Goal: Ask a question

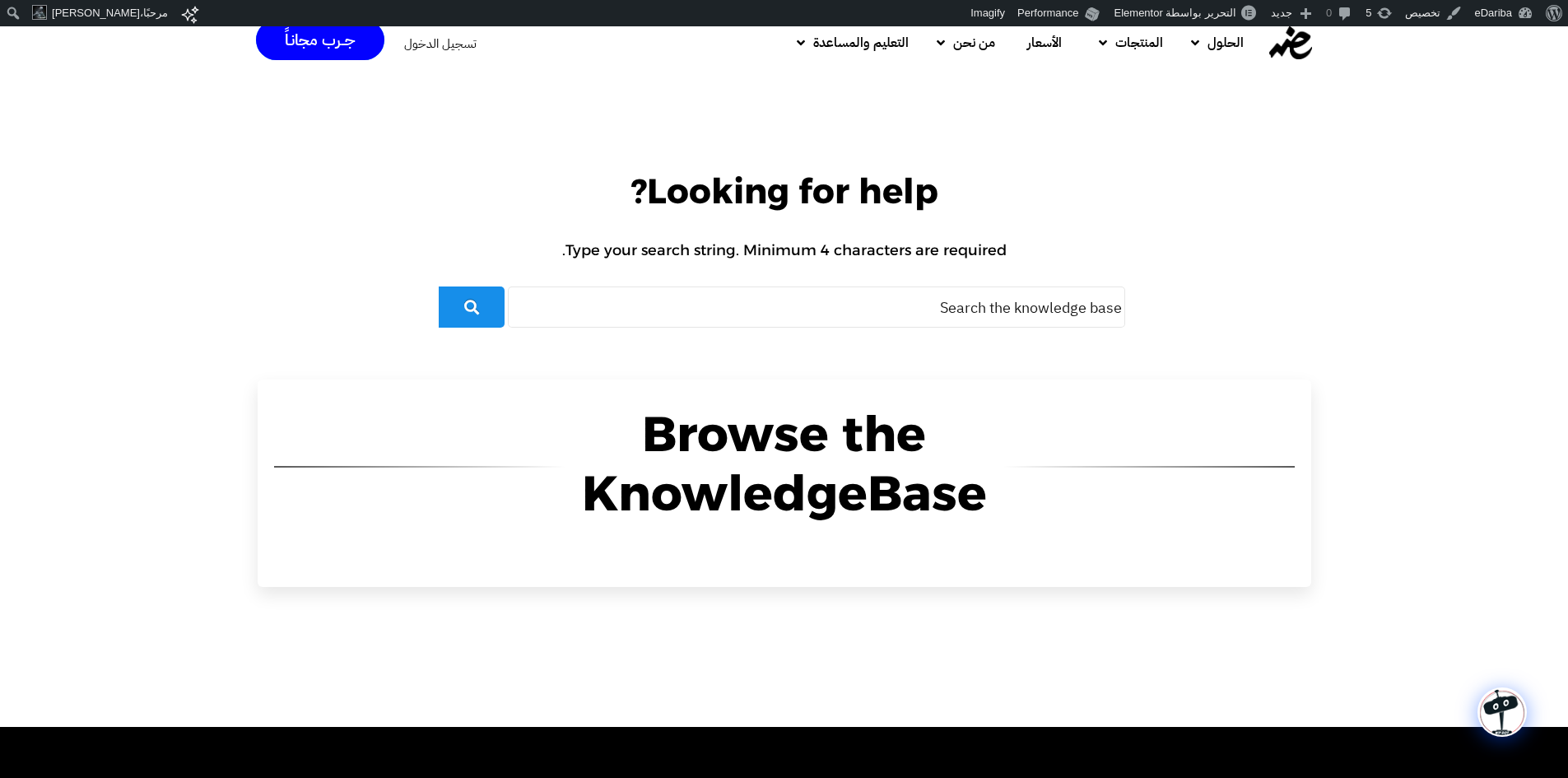
scroll to position [82, 0]
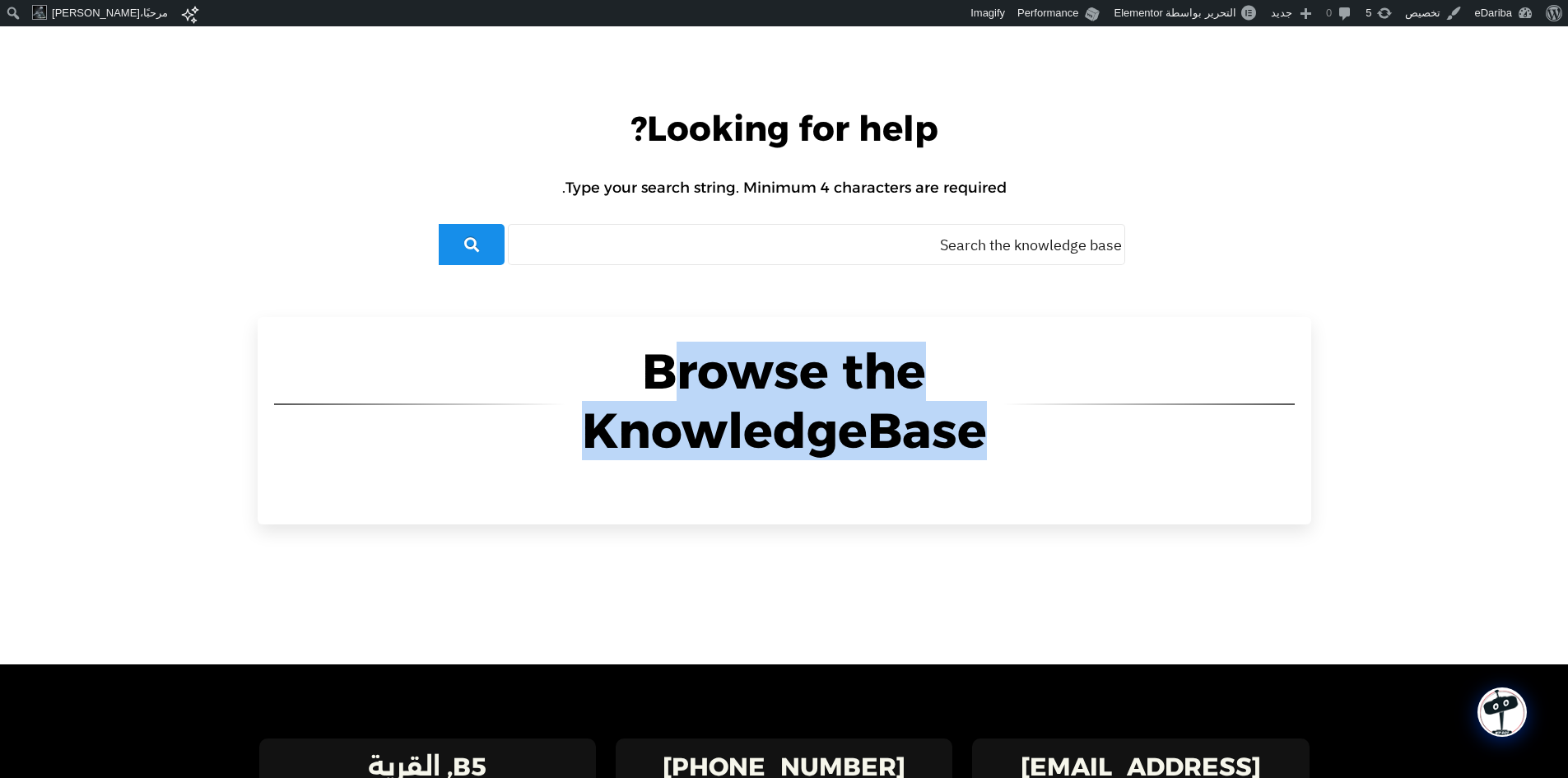
drag, startPoint x: 696, startPoint y: 354, endPoint x: 809, endPoint y: 501, distance: 185.4
click at [809, 501] on section "Browse the KnowledgeBase" at bounding box center [784, 421] width 1053 height 207
click at [774, 426] on h2 "Browse the KnowledgeBase" at bounding box center [784, 400] width 437 height 118
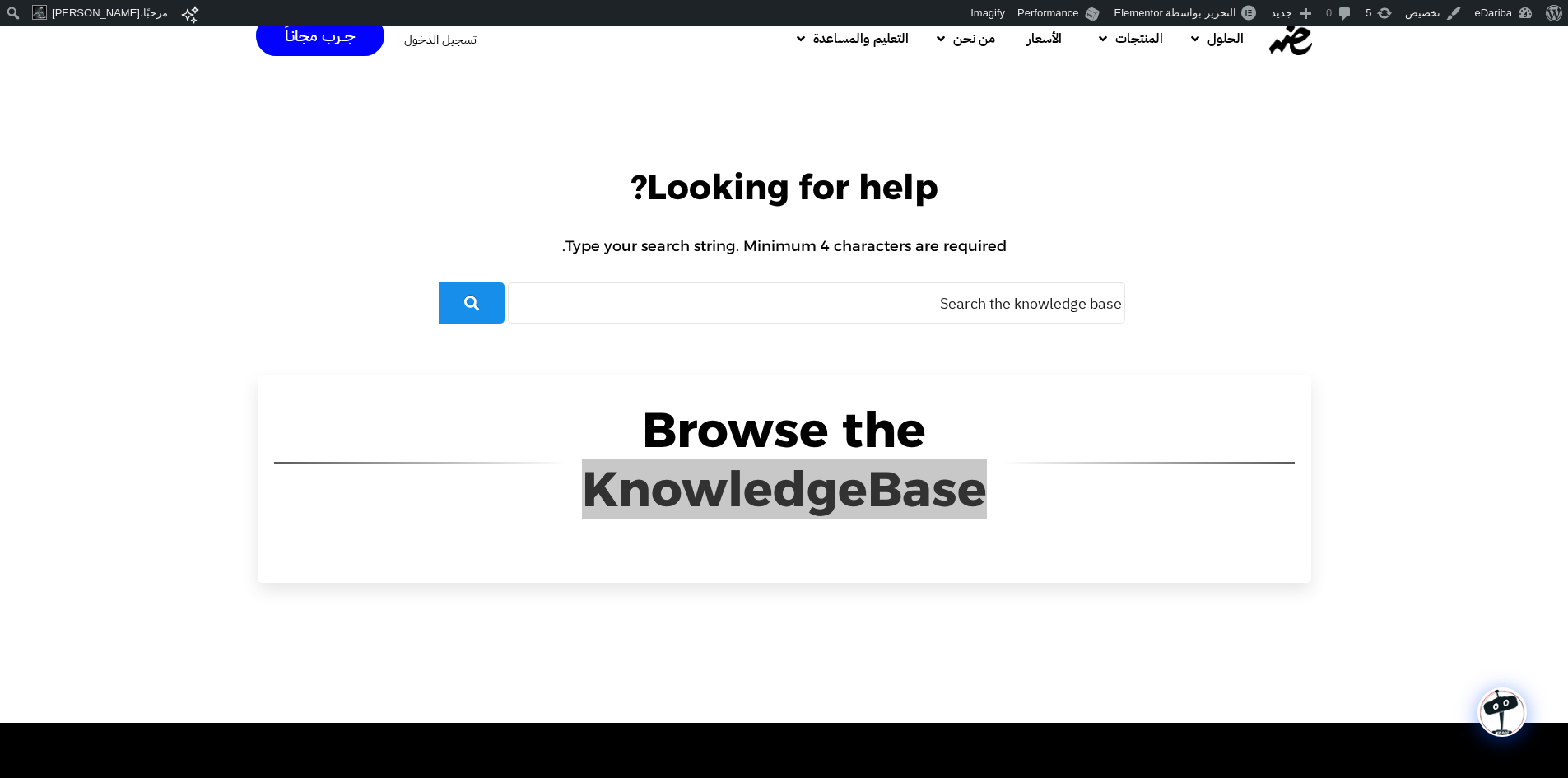
scroll to position [0, 0]
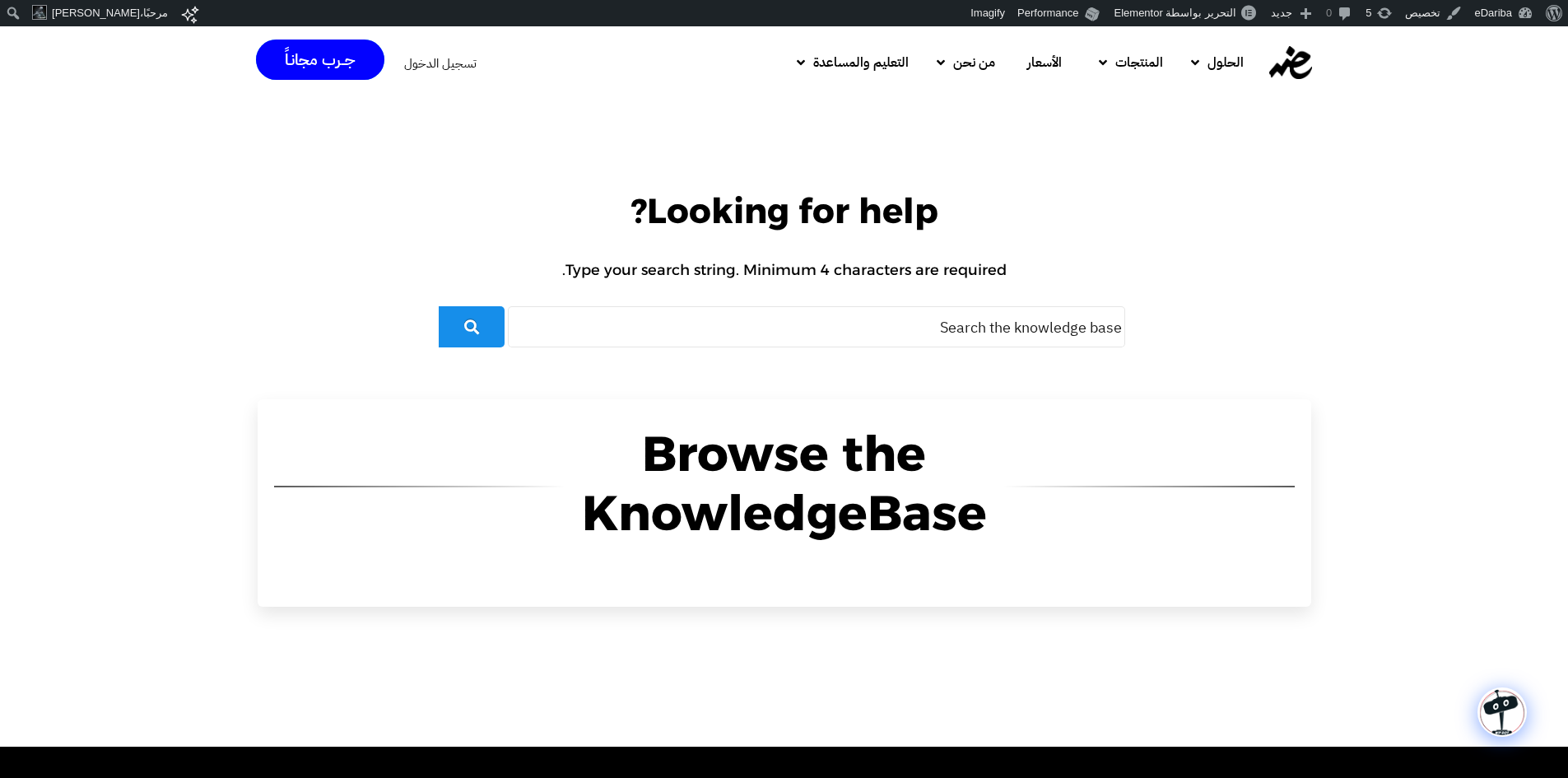
click at [516, 217] on h2 "Looking for help? Type your search string. Minimum 4 characters are required." at bounding box center [783, 239] width 1551 height 118
drag, startPoint x: 411, startPoint y: 191, endPoint x: 707, endPoint y: 528, distance: 448.5
click at [707, 528] on div "Looking for help? Type your search string. Minimum 4 characters are required. B…" at bounding box center [783, 430] width 1551 height 631
click at [669, 426] on h2 "Browse the KnowledgeBase" at bounding box center [784, 482] width 437 height 118
click at [673, 272] on span "Type your search string. Minimum 4 characters are required." at bounding box center [783, 269] width 1551 height 60
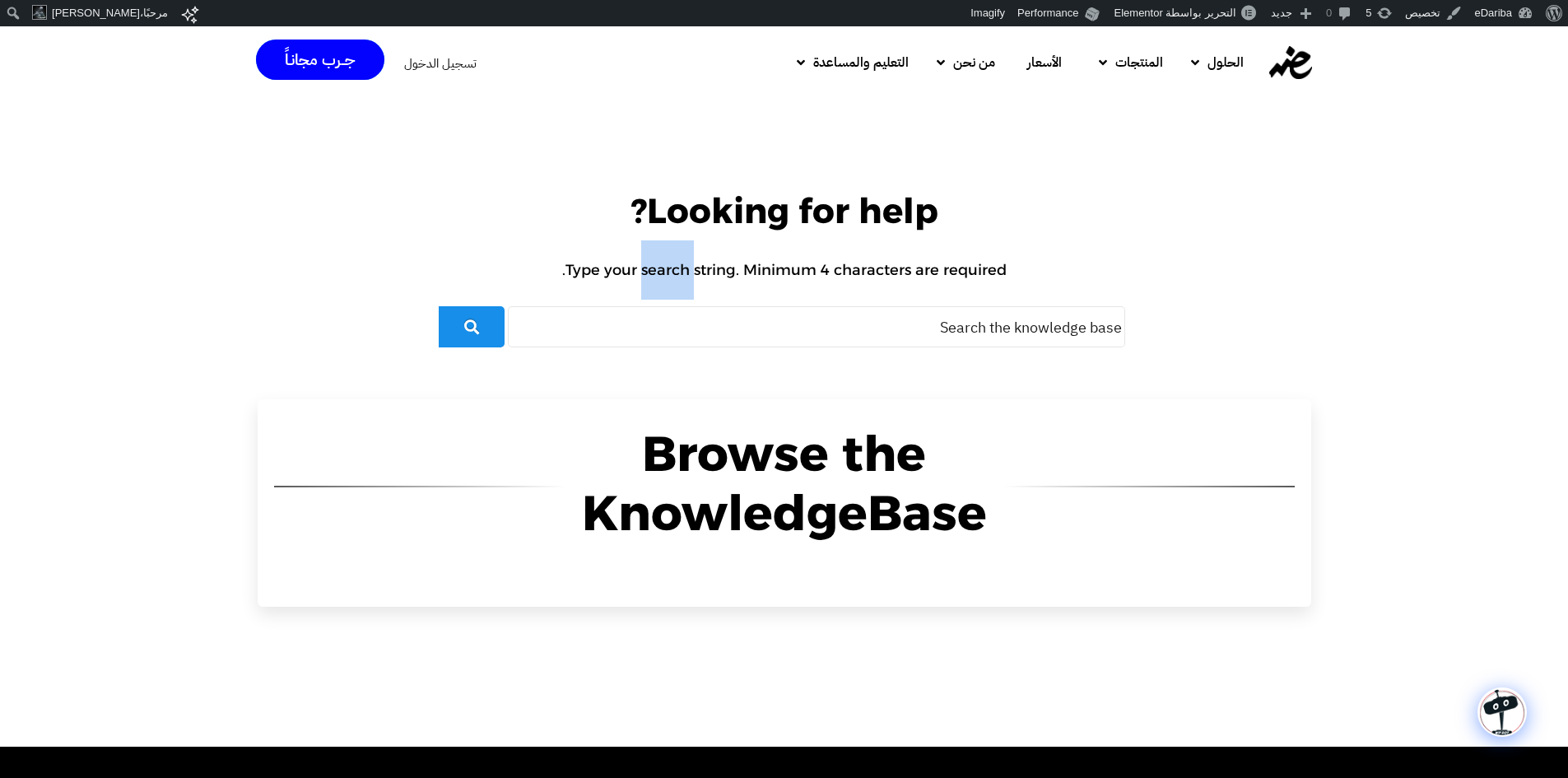
click at [673, 272] on span "Type your search string. Minimum 4 characters are required." at bounding box center [783, 269] width 1551 height 60
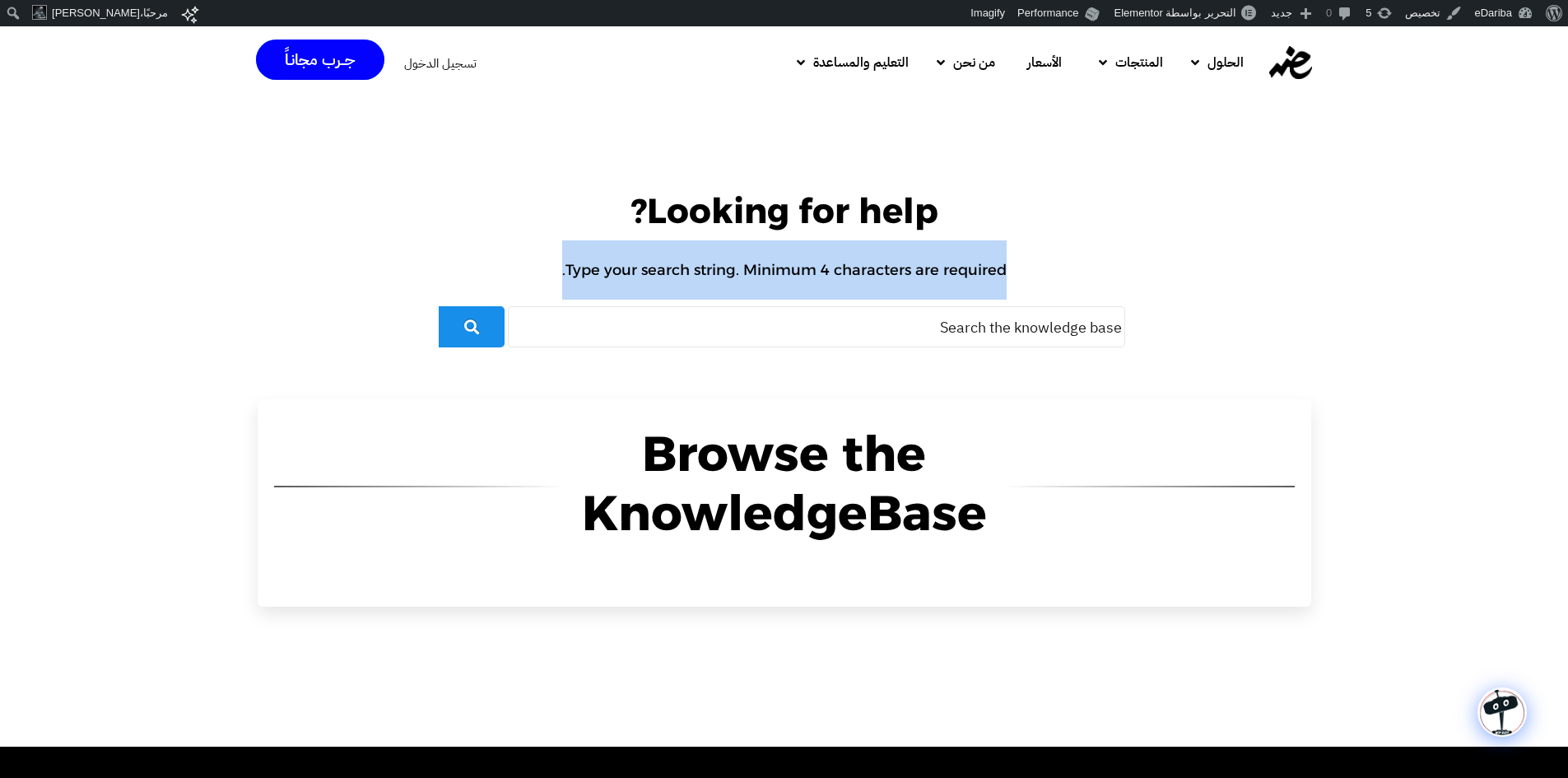
click at [673, 272] on span "Type your search string. Minimum 4 characters are required." at bounding box center [783, 269] width 1551 height 60
click at [774, 252] on span "Type your search string. Minimum 4 characters are required." at bounding box center [783, 269] width 1551 height 60
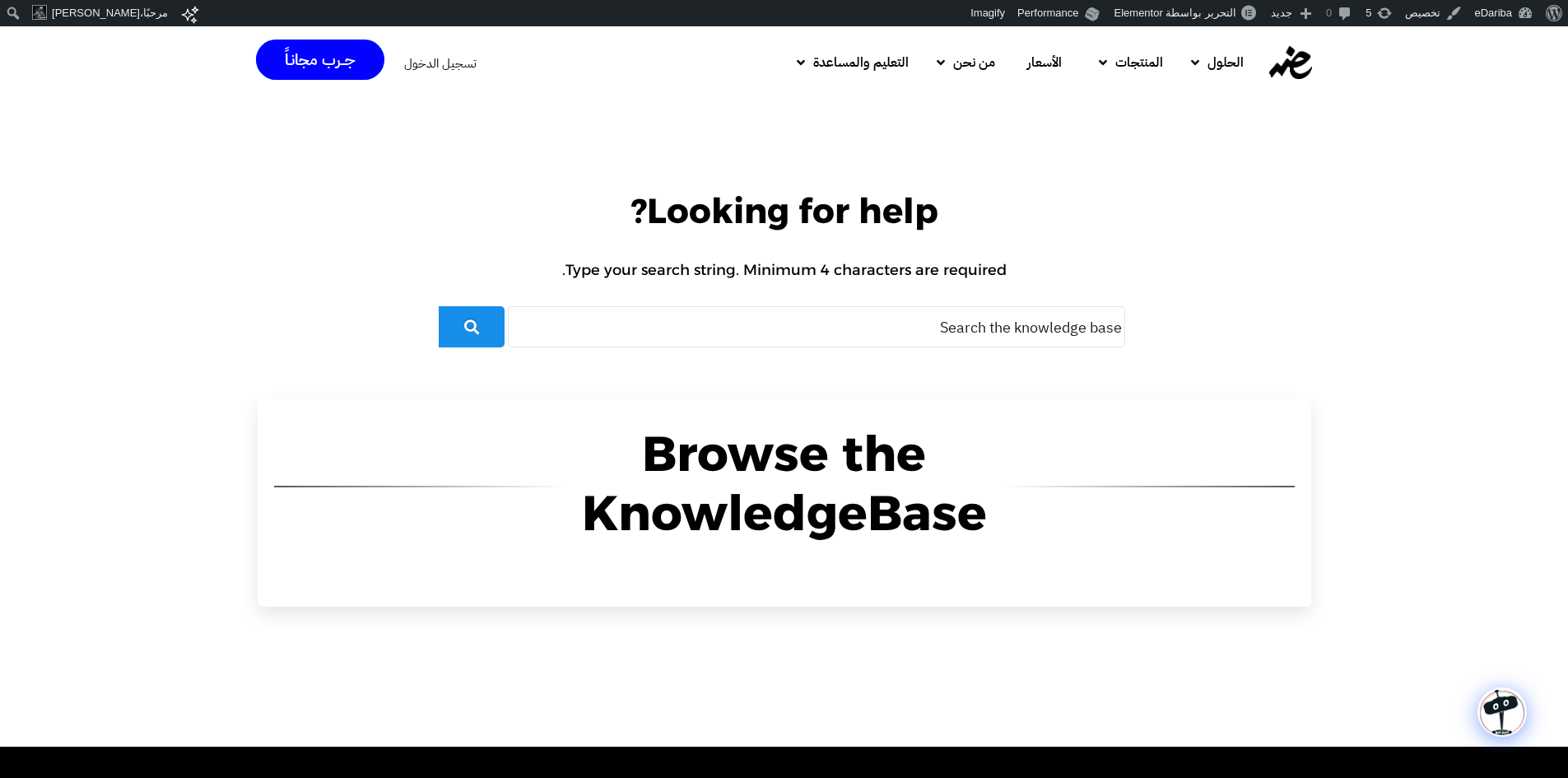
click at [787, 460] on h2 "Browse the KnowledgeBase" at bounding box center [784, 482] width 437 height 118
click at [872, 110] on span "دليل المستخدم" at bounding box center [913, 111] width 82 height 20
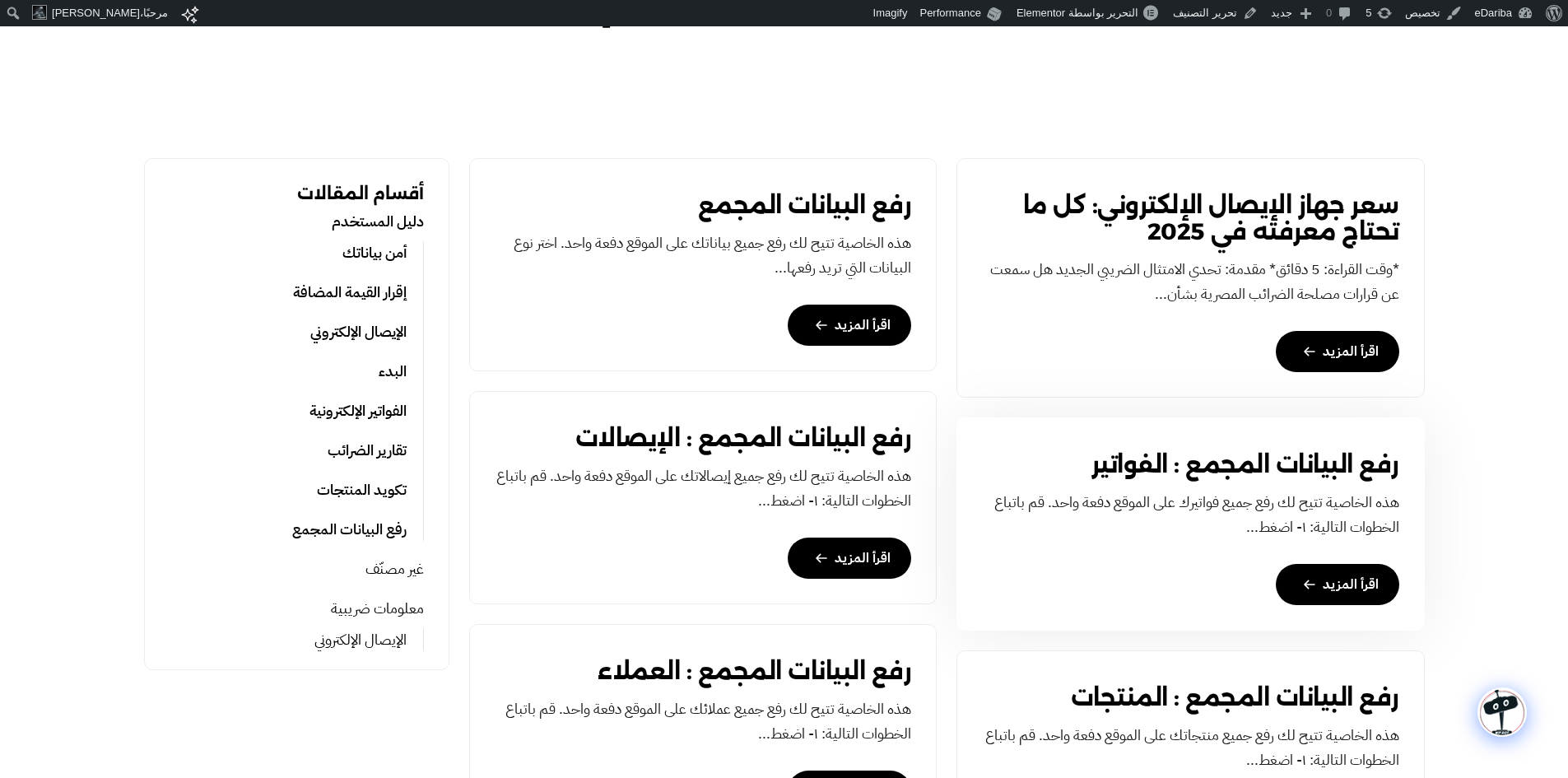
scroll to position [494, 0]
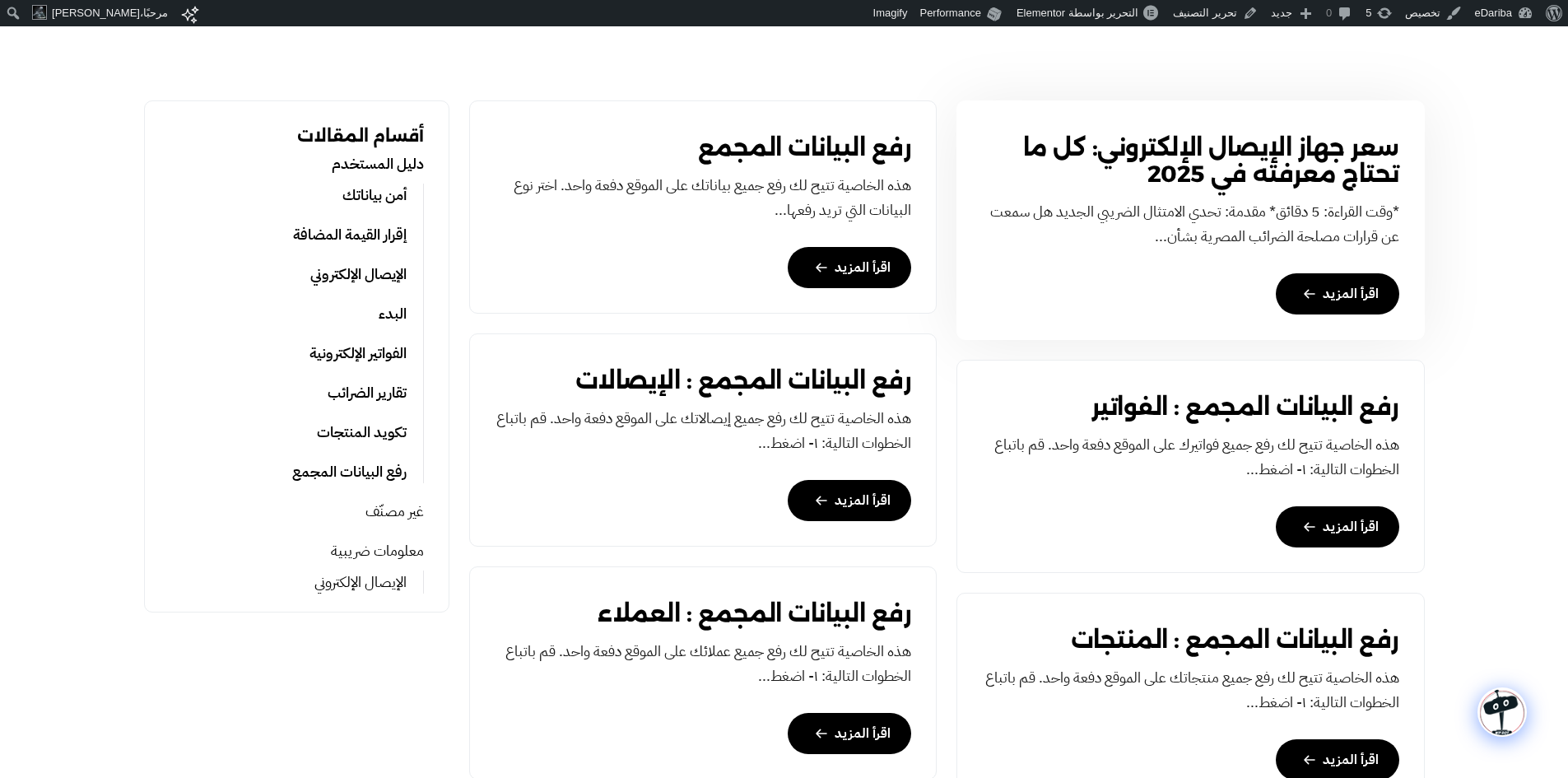
click at [1352, 164] on link "سعر جهاز الإيصال الإلكتروني: كل ما تحتاج معرفته في 2025" at bounding box center [1190, 160] width 417 height 53
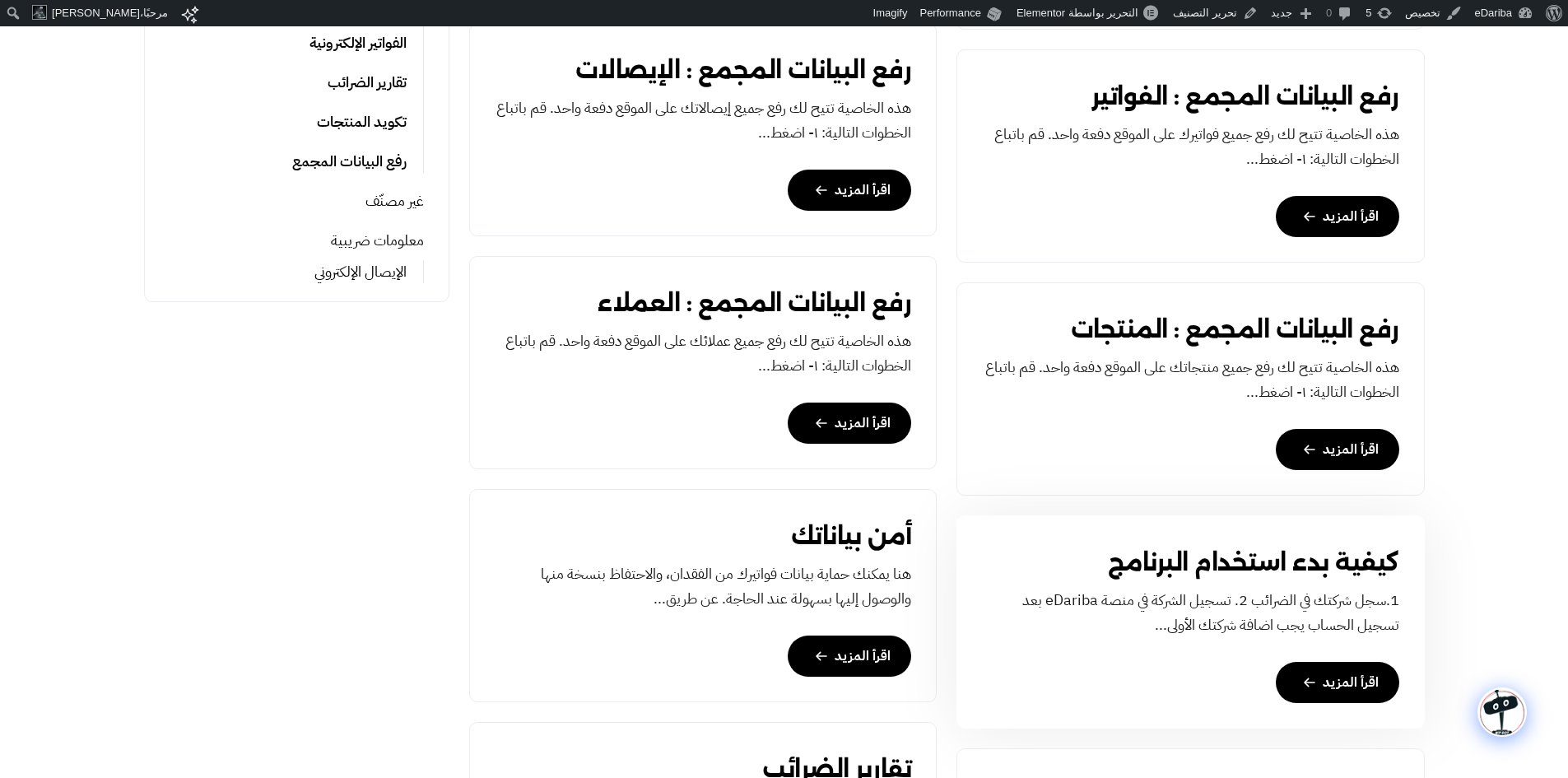
scroll to position [840, 0]
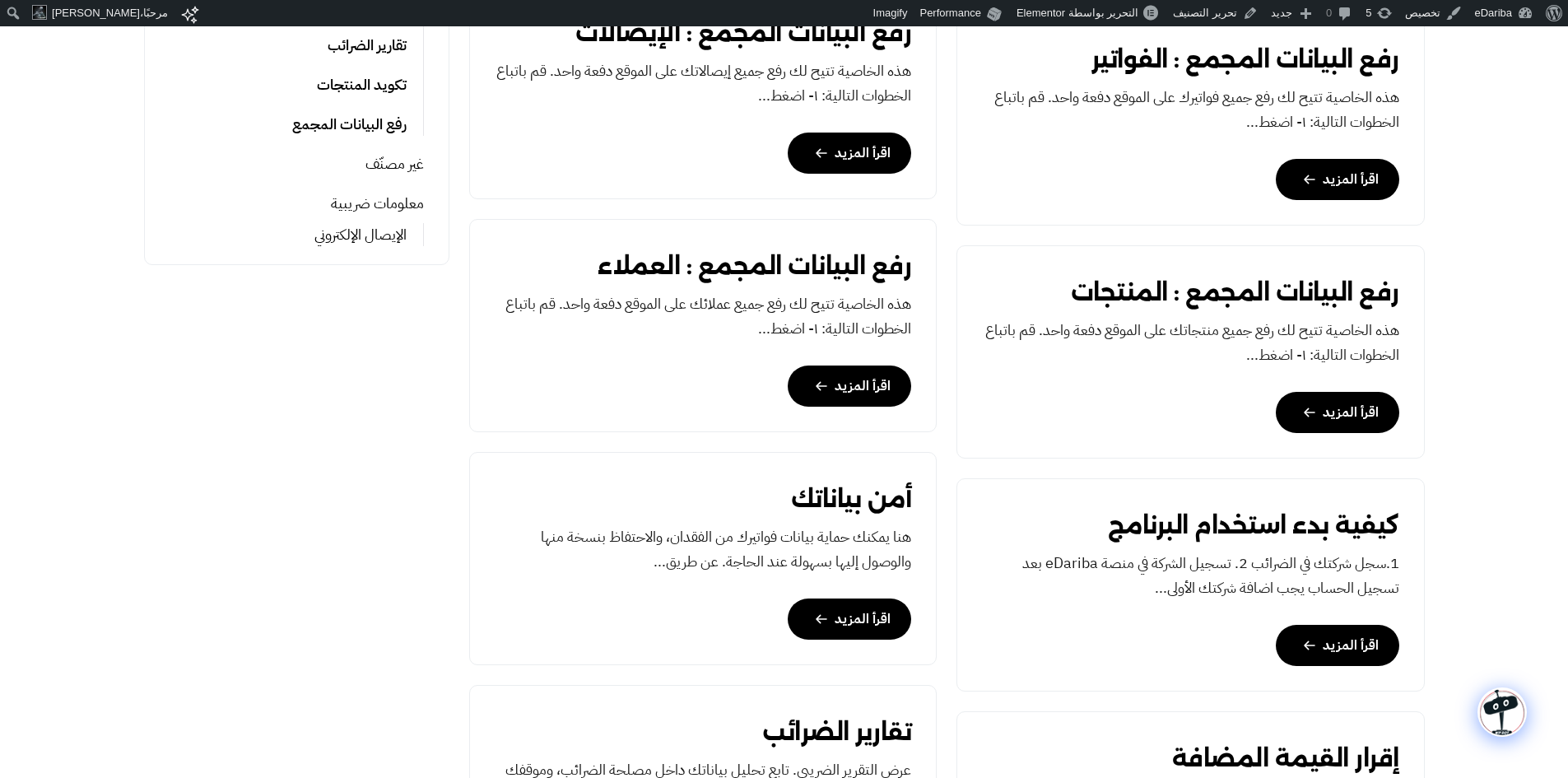
click at [1509, 711] on img at bounding box center [1502, 711] width 46 height 46
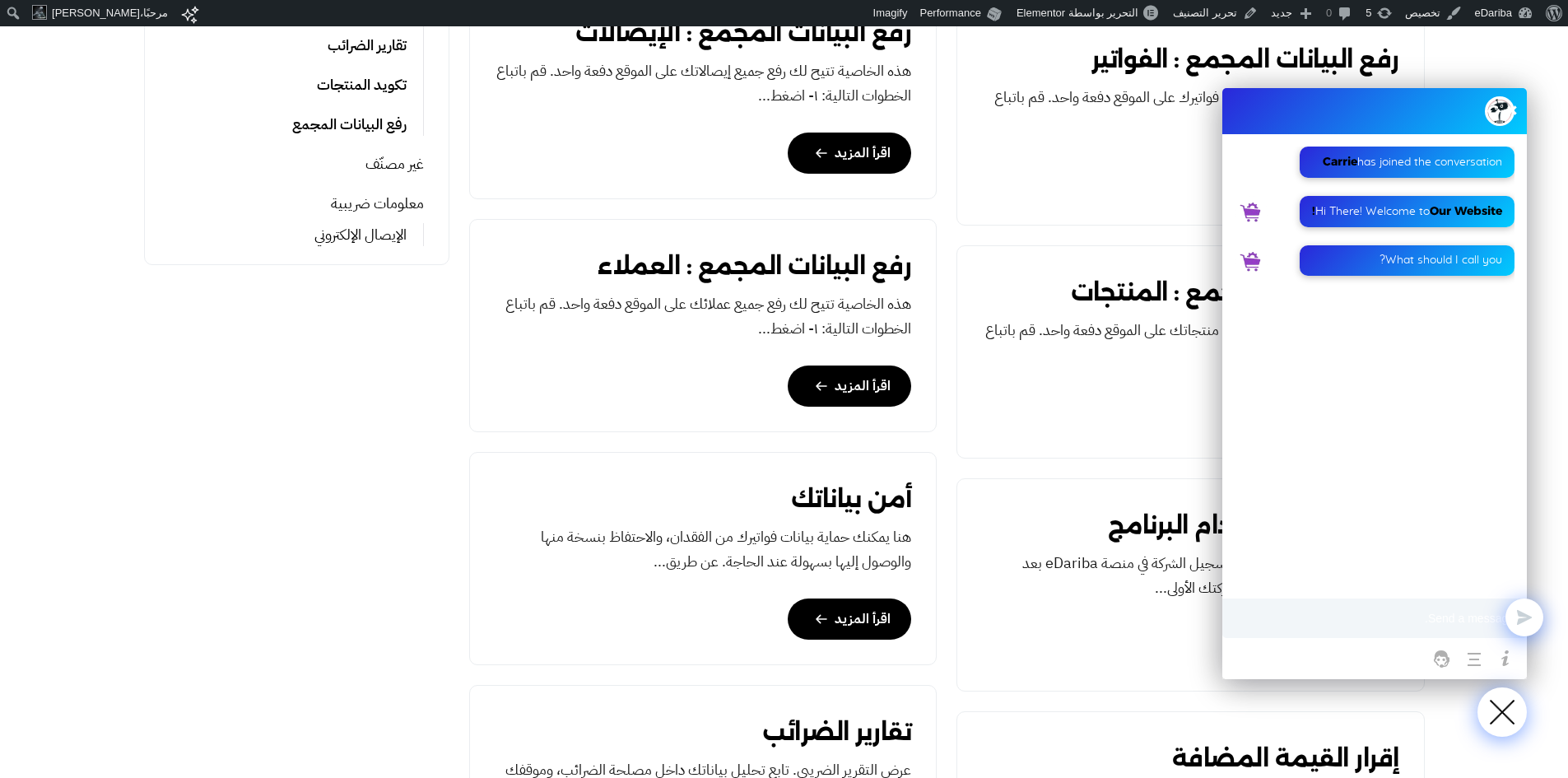
click at [1396, 621] on input at bounding box center [1402, 618] width 224 height 33
click at [1406, 620] on input at bounding box center [1402, 618] width 224 height 33
type input "what is my options"
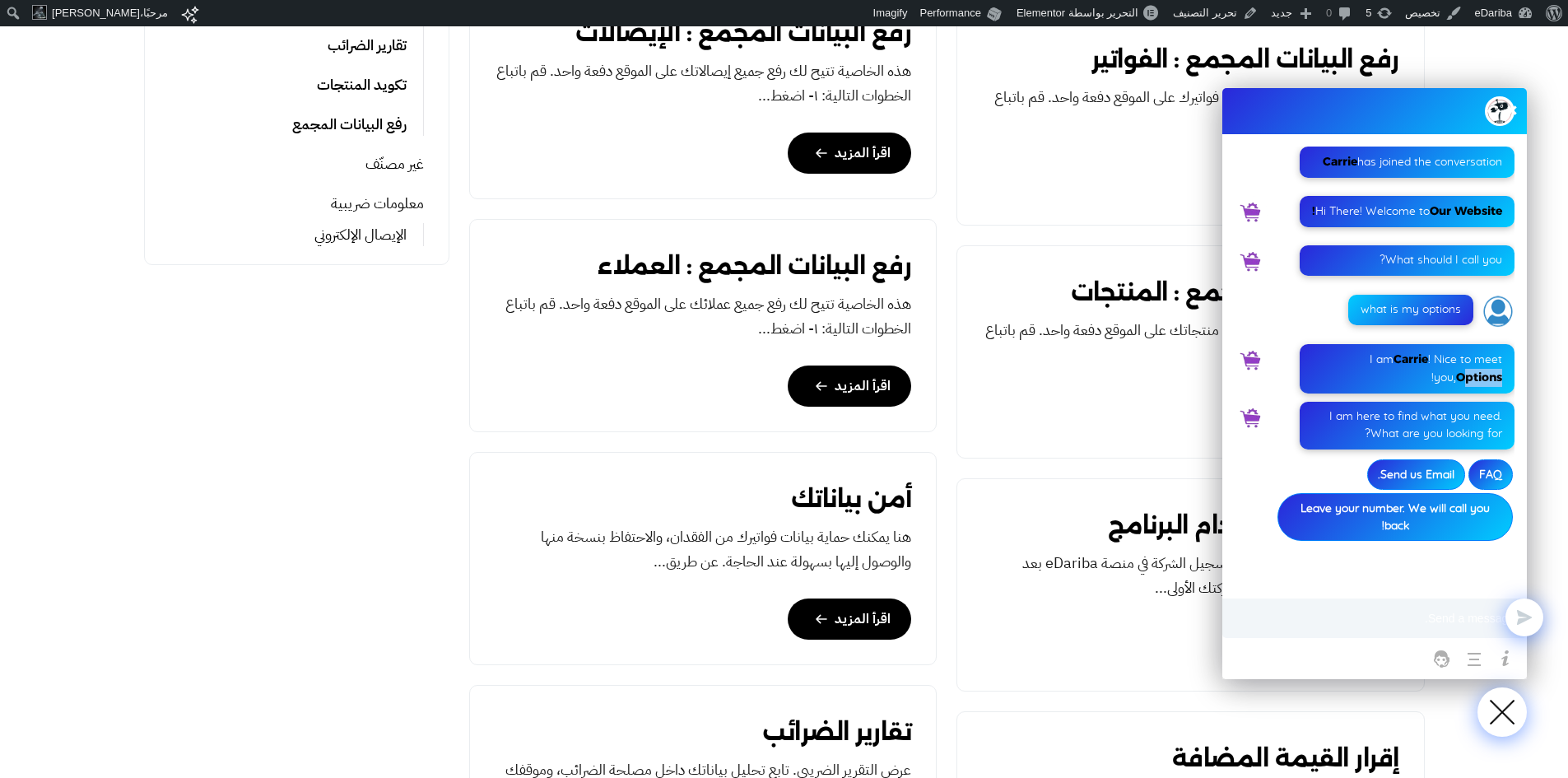
drag, startPoint x: 1466, startPoint y: 379, endPoint x: 1511, endPoint y: 371, distance: 45.7
click at [1511, 371] on div "I am Carrie ! Nice to meet you, Options !" at bounding box center [1407, 368] width 215 height 50
drag, startPoint x: 1457, startPoint y: 358, endPoint x: 1498, endPoint y: 358, distance: 41.0
click at [1498, 358] on div "I am Carrie ! Nice to meet you, Options !" at bounding box center [1407, 368] width 190 height 36
drag, startPoint x: 1349, startPoint y: 359, endPoint x: 1443, endPoint y: 416, distance: 109.9
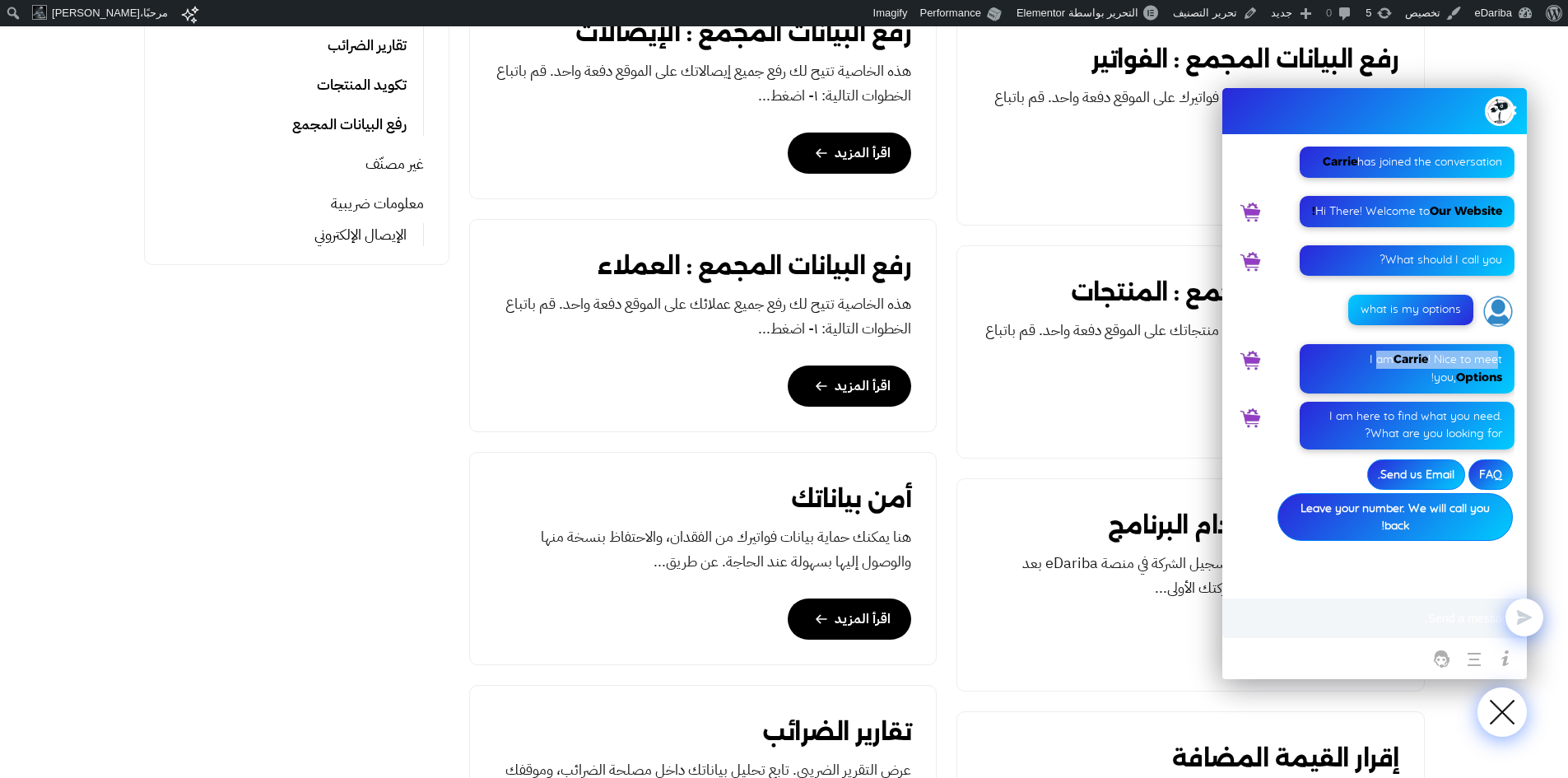
click at [1470, 364] on div "I am Carrie ! Nice to meet you, Options !" at bounding box center [1407, 368] width 190 height 36
click at [1400, 612] on input at bounding box center [1402, 618] width 224 height 33
click at [1385, 673] on ul at bounding box center [1374, 658] width 296 height 34
click at [1415, 606] on input at bounding box center [1402, 618] width 224 height 33
drag, startPoint x: 1428, startPoint y: 475, endPoint x: 1438, endPoint y: 474, distance: 10.0
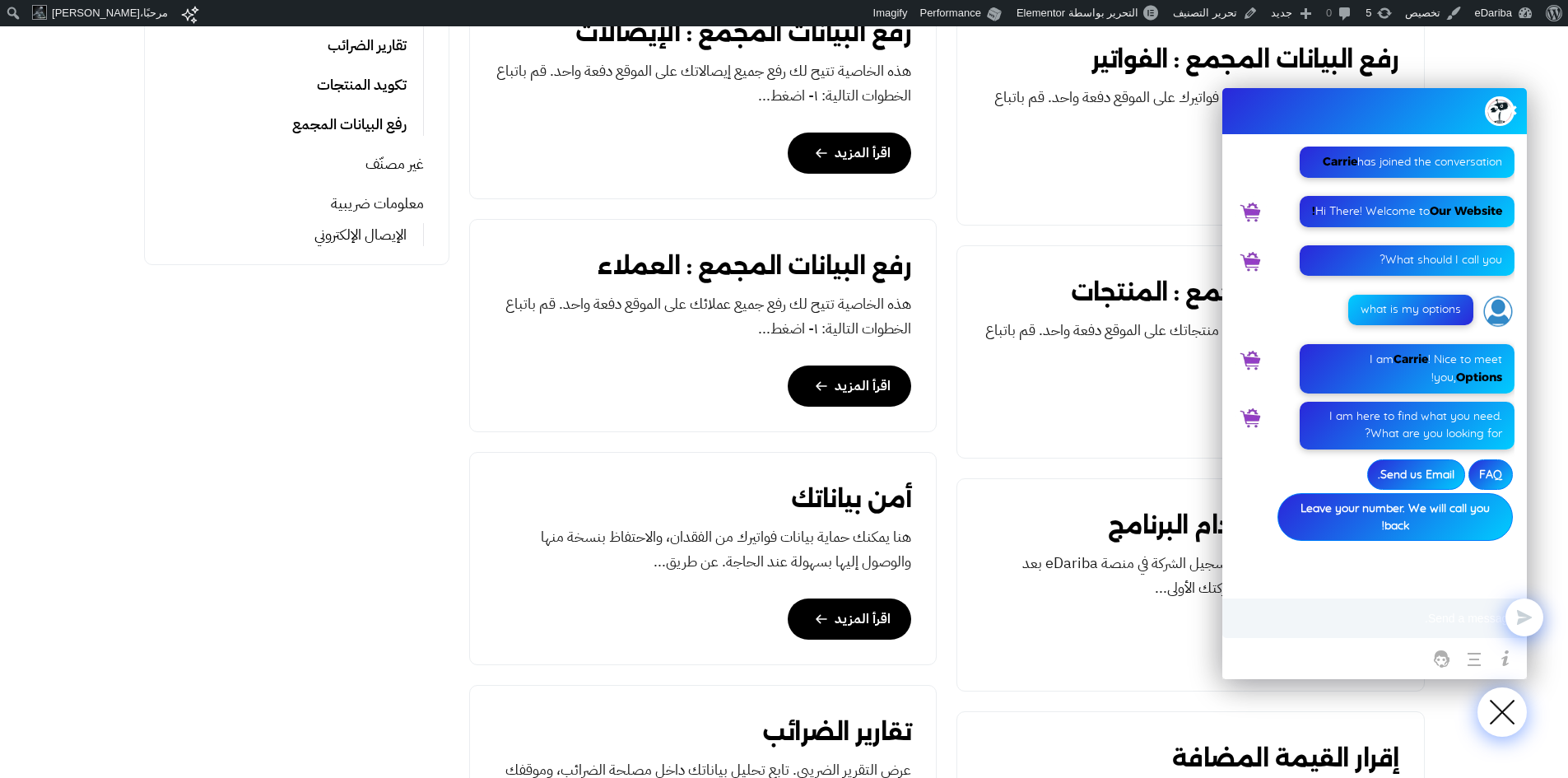
click at [1429, 475] on span "Send us Email." at bounding box center [1416, 473] width 98 height 30
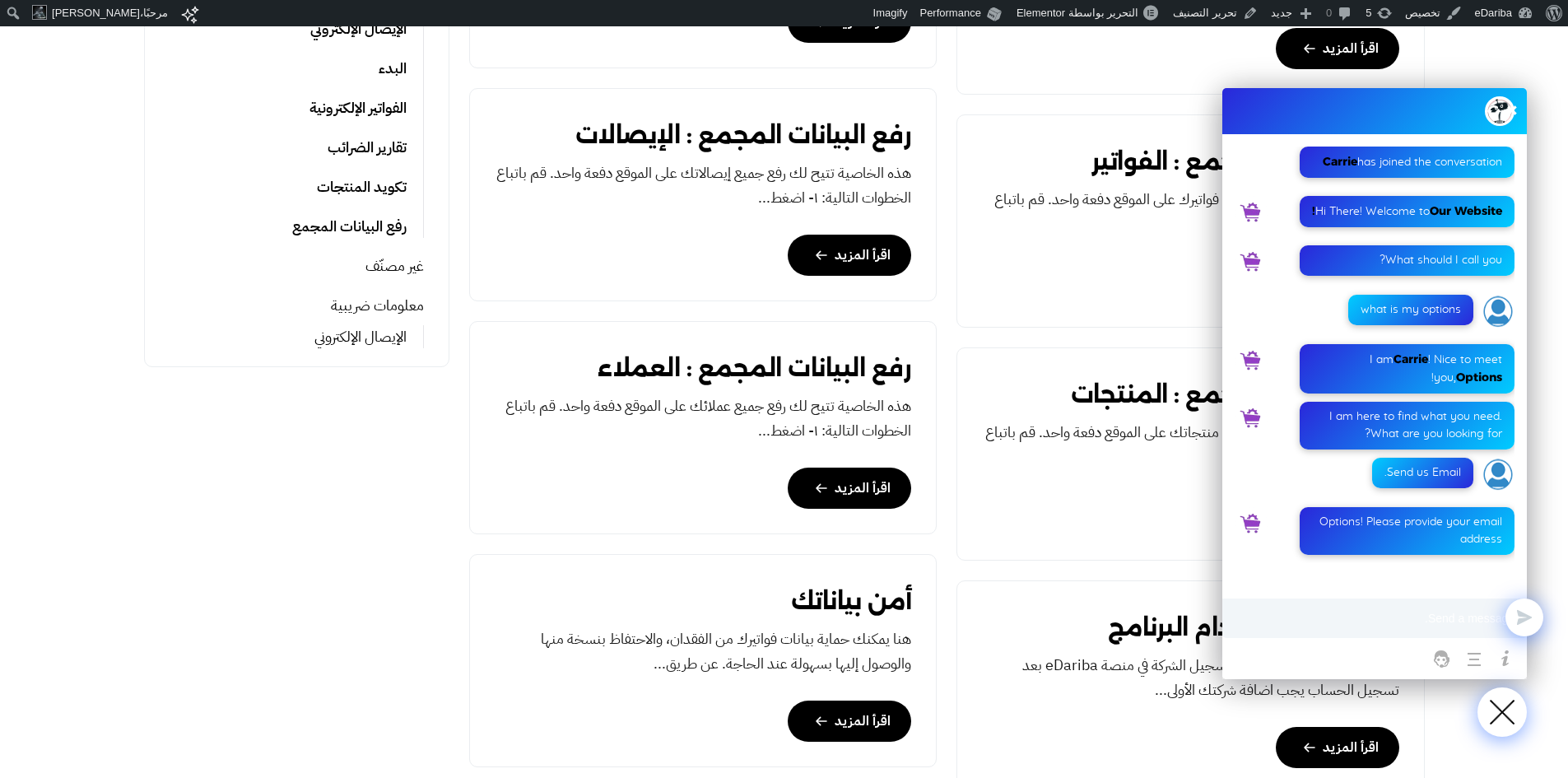
scroll to position [758, 0]
